Goal: Transaction & Acquisition: Purchase product/service

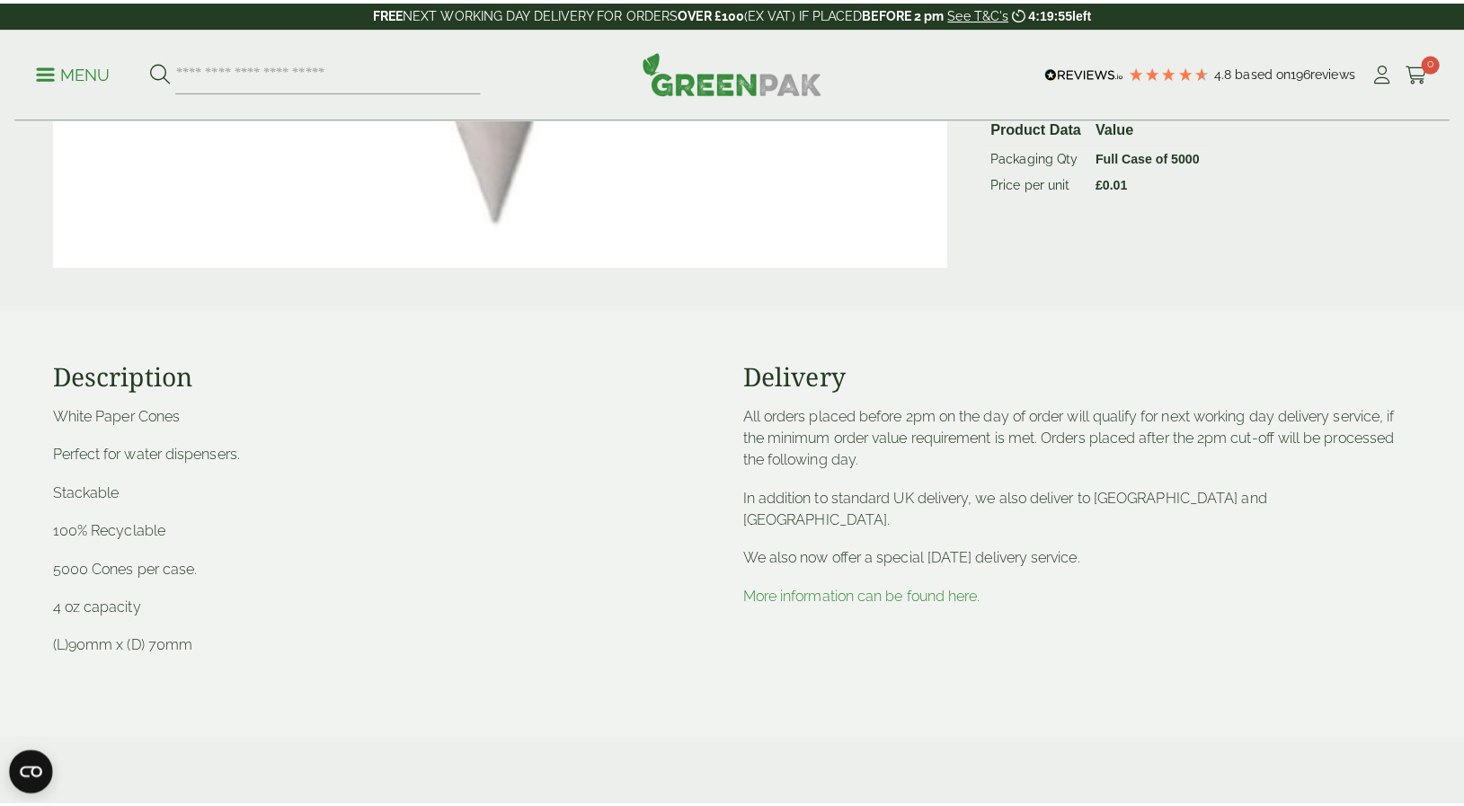
scroll to position [642, 0]
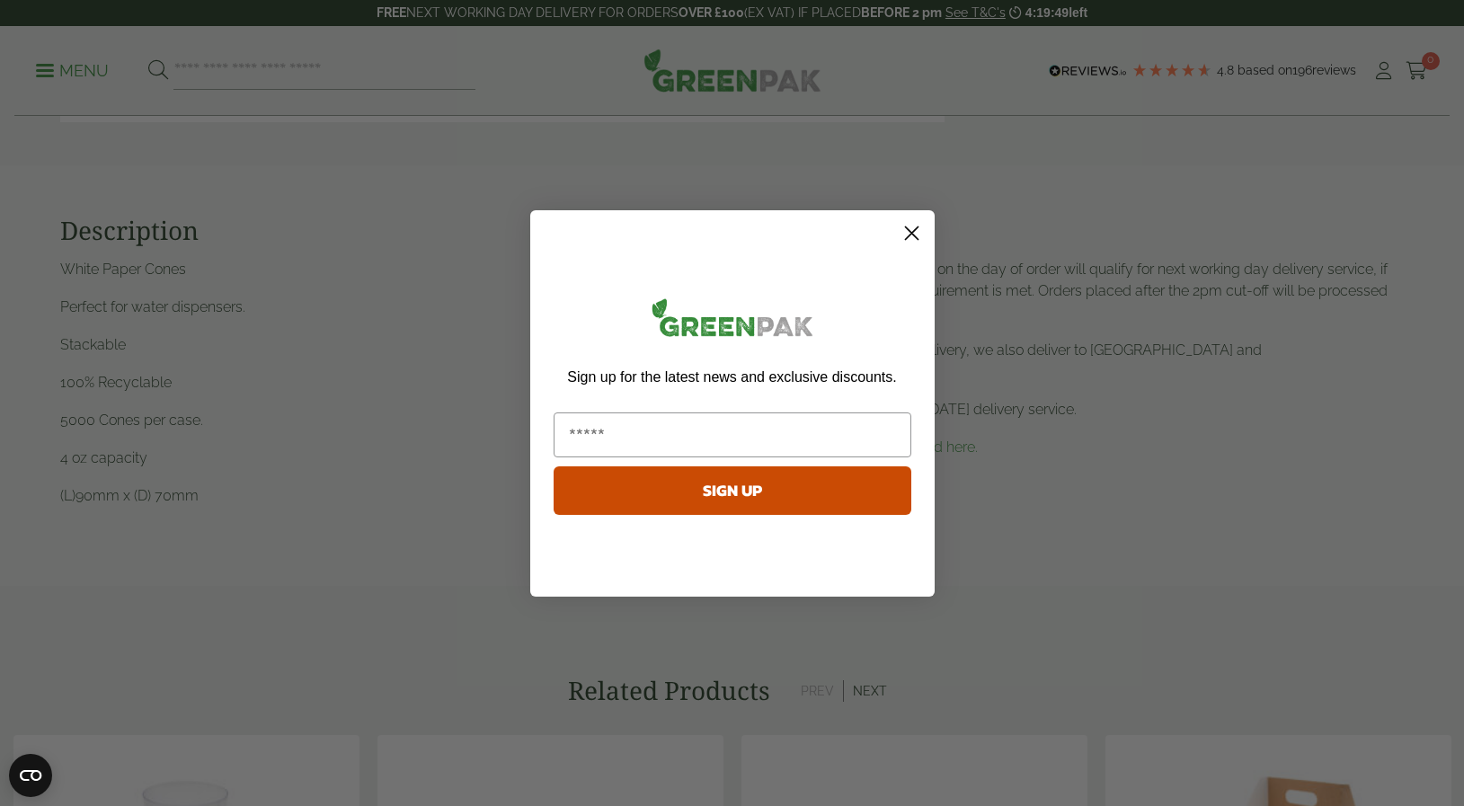
click at [917, 232] on circle "Close dialog" at bounding box center [911, 232] width 30 height 30
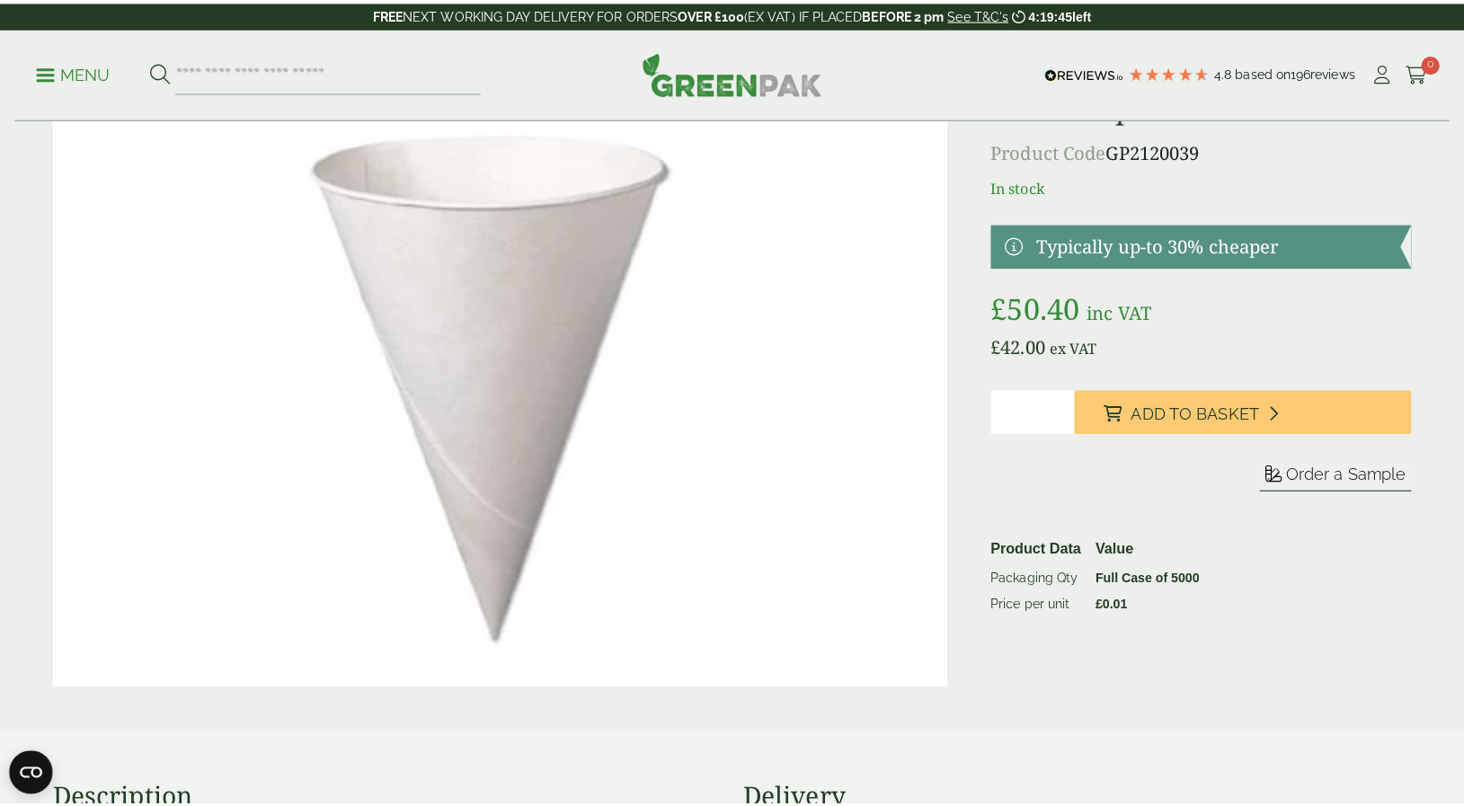
scroll to position [0, 0]
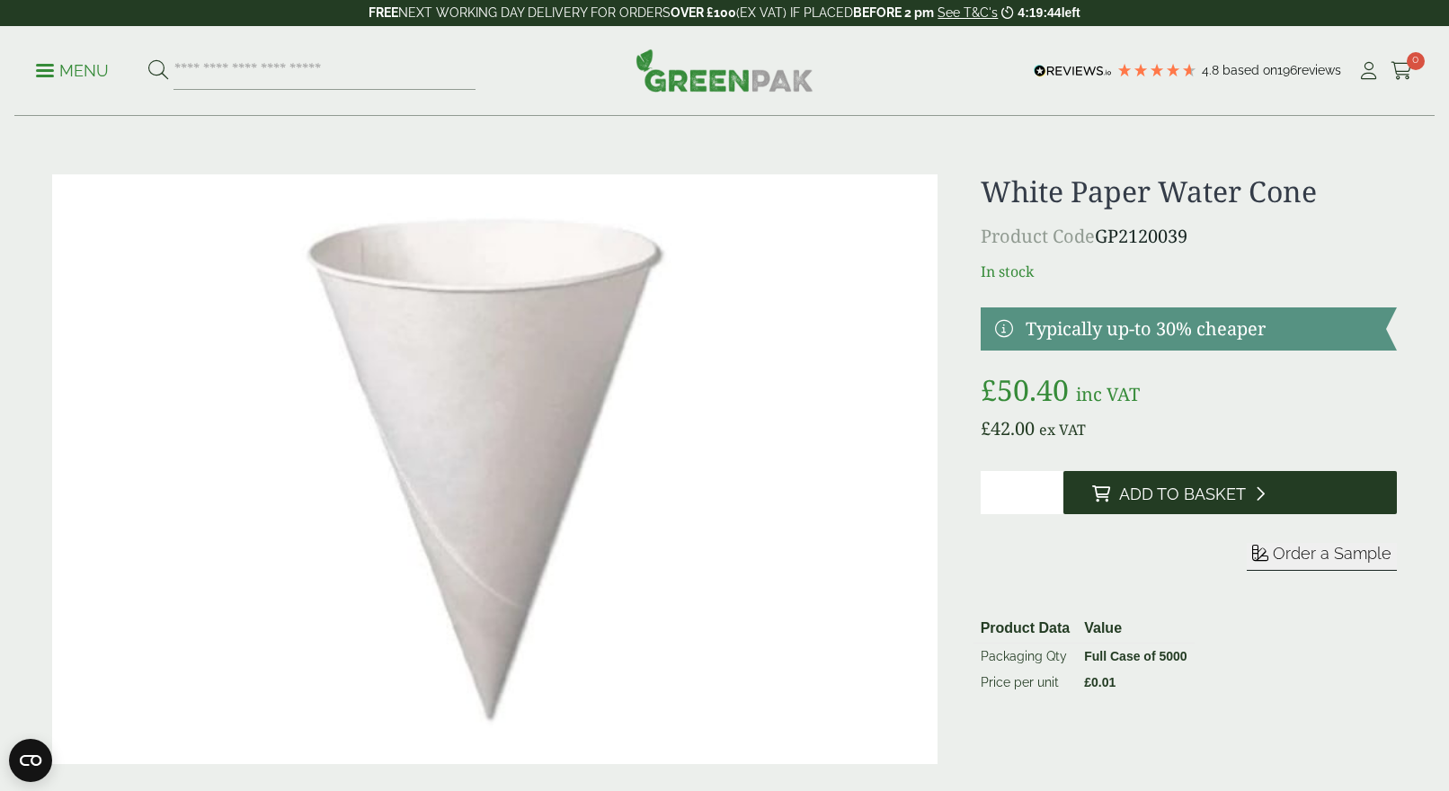
click at [1263, 489] on icon at bounding box center [1260, 493] width 10 height 16
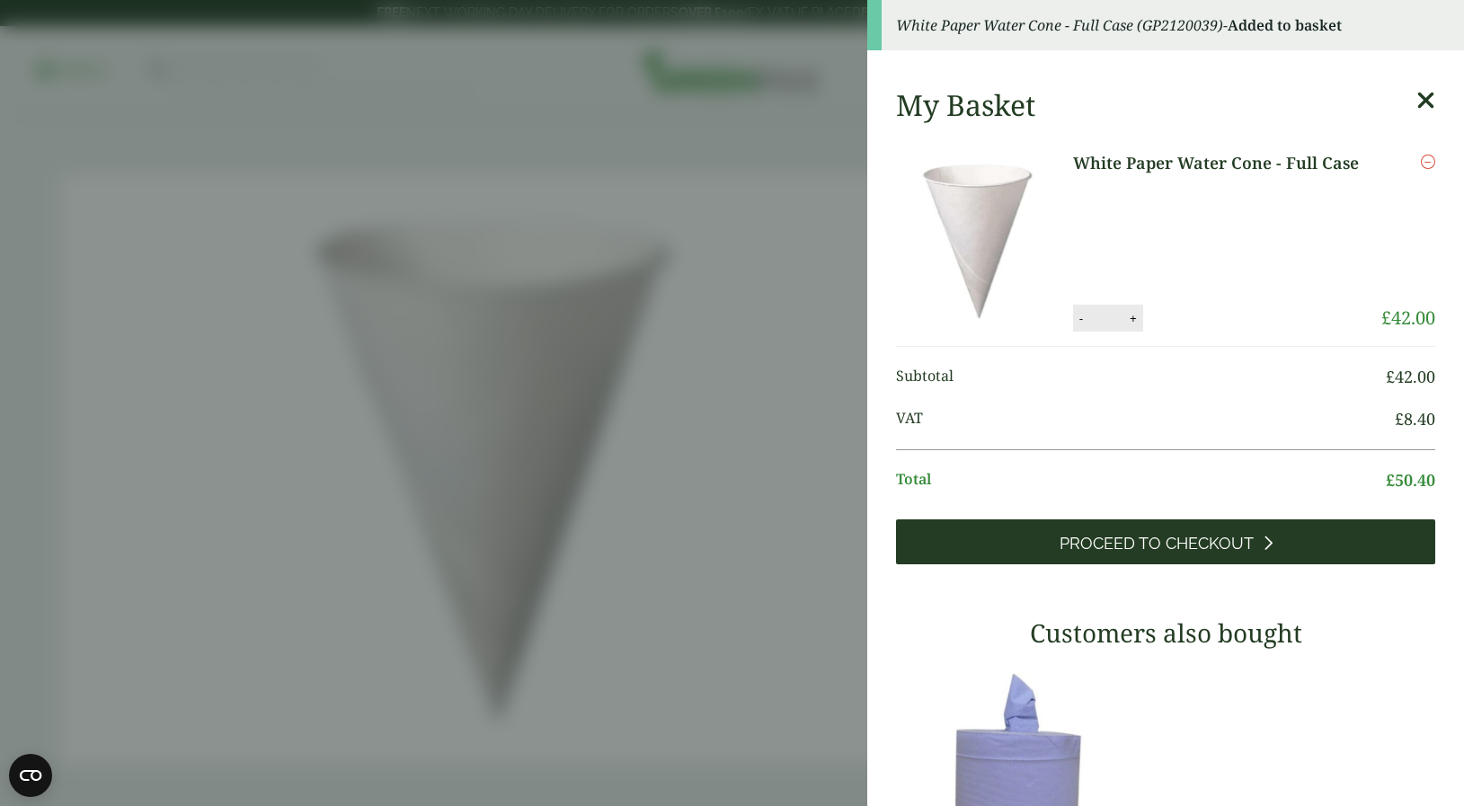
click at [1281, 548] on link "Proceed to Checkout" at bounding box center [1165, 541] width 539 height 45
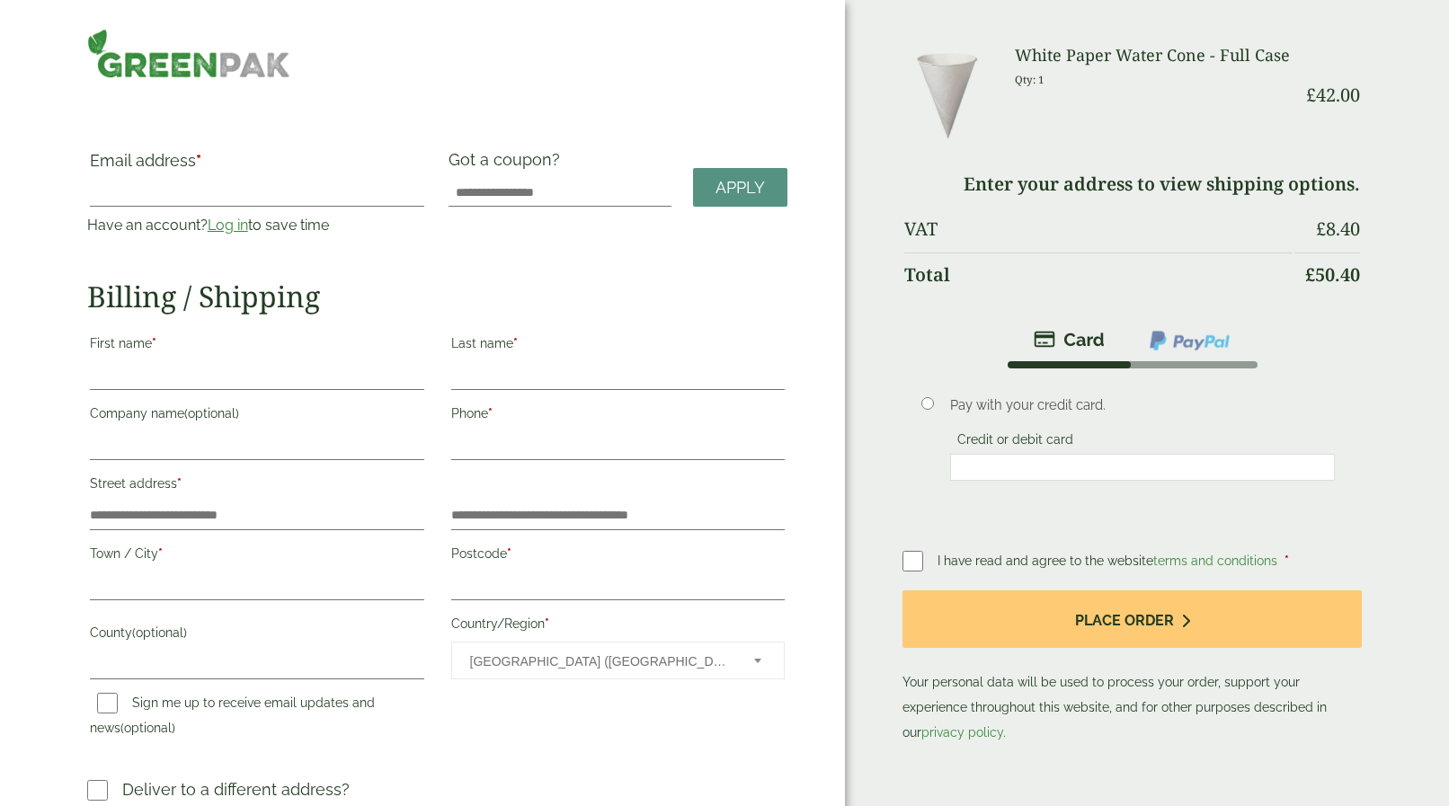
scroll to position [183, 0]
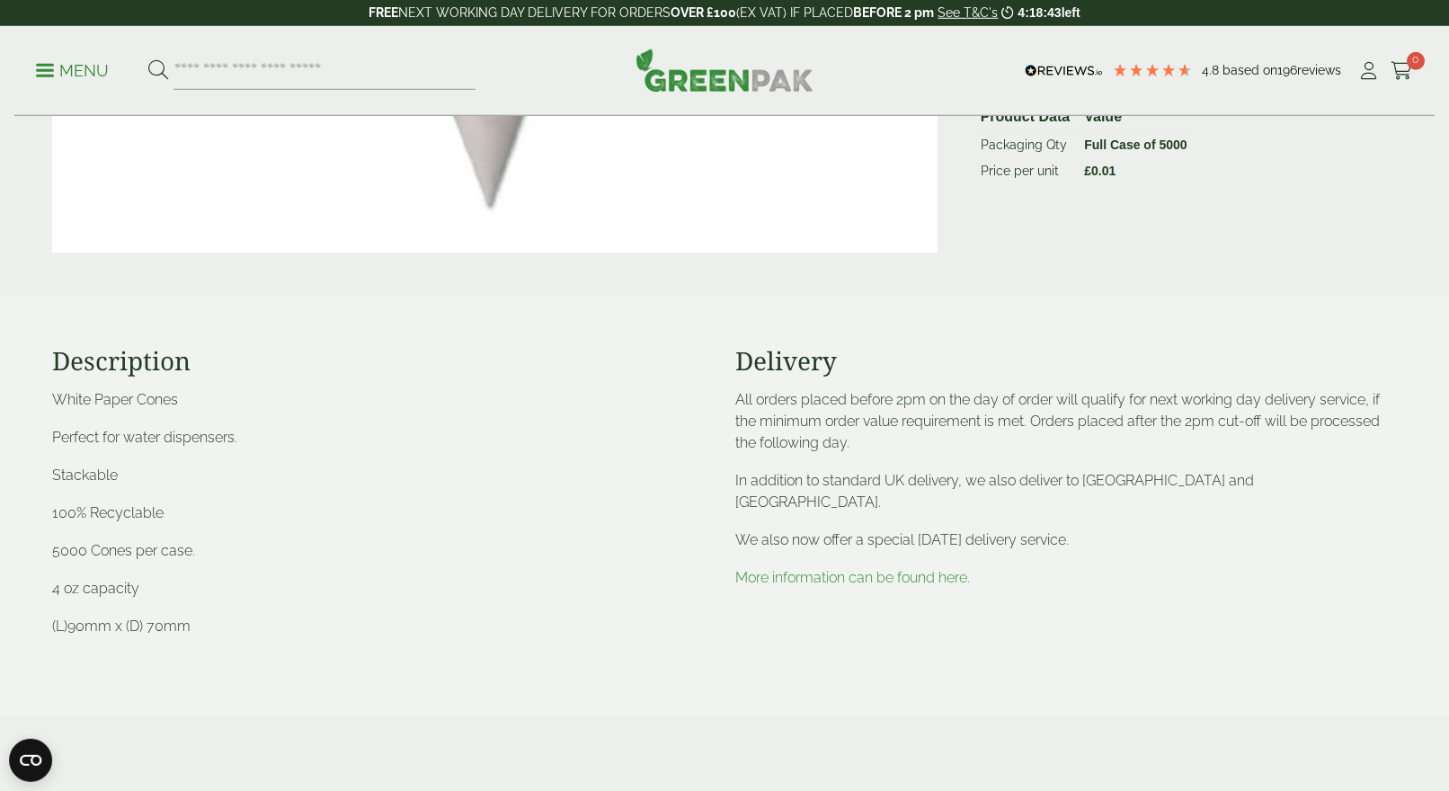
scroll to position [550, 0]
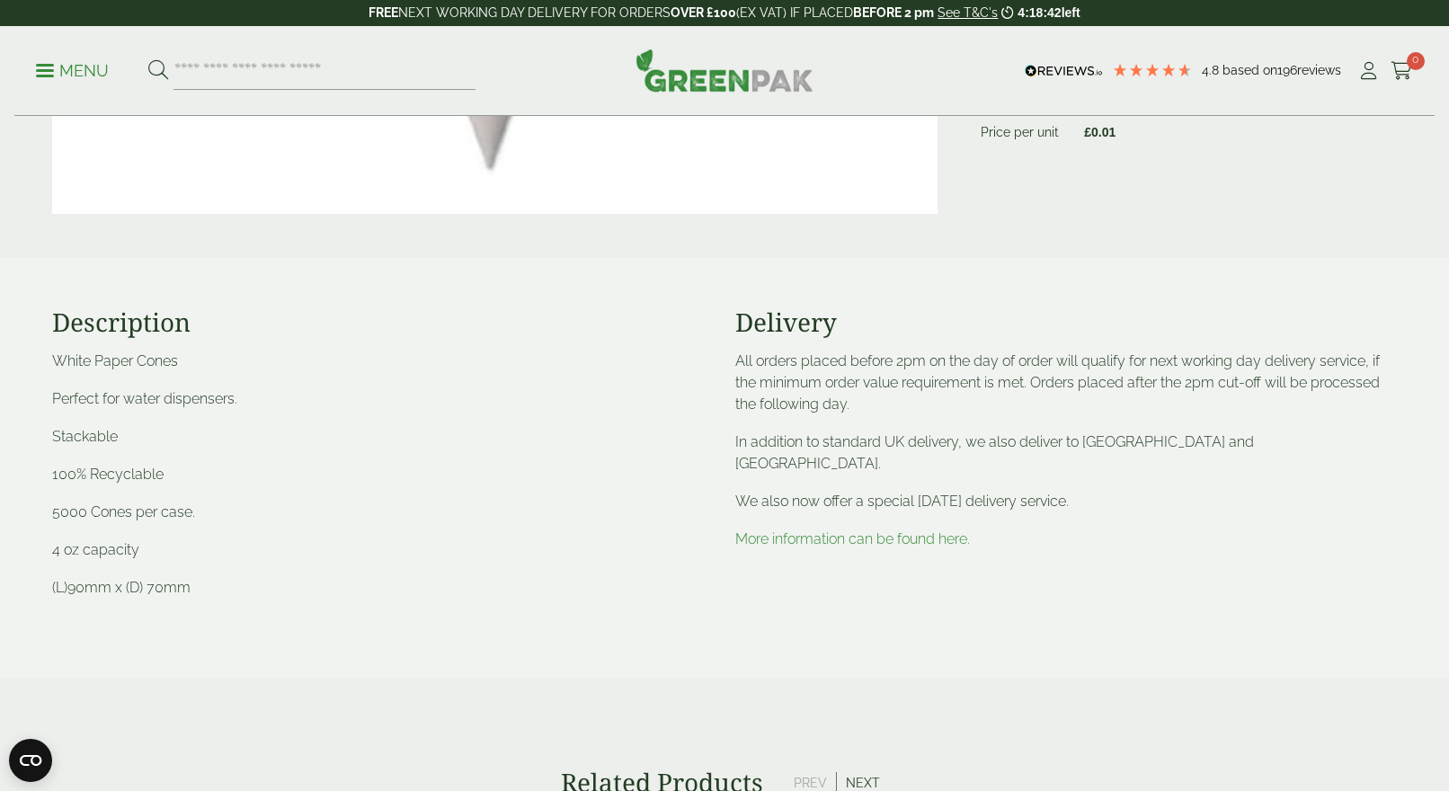
click at [938, 530] on link "More information can be found here." at bounding box center [852, 538] width 235 height 17
